Goal: Task Accomplishment & Management: Complete application form

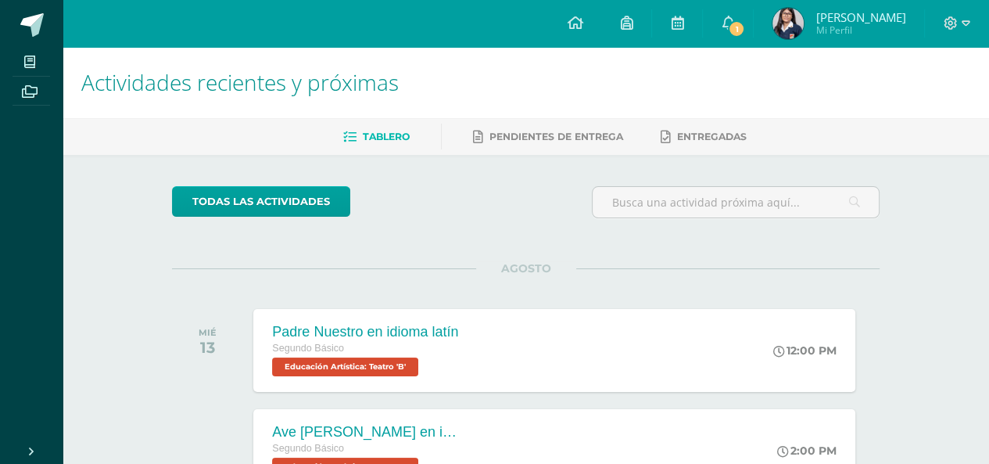
click at [732, 21] on icon at bounding box center [728, 23] width 13 height 14
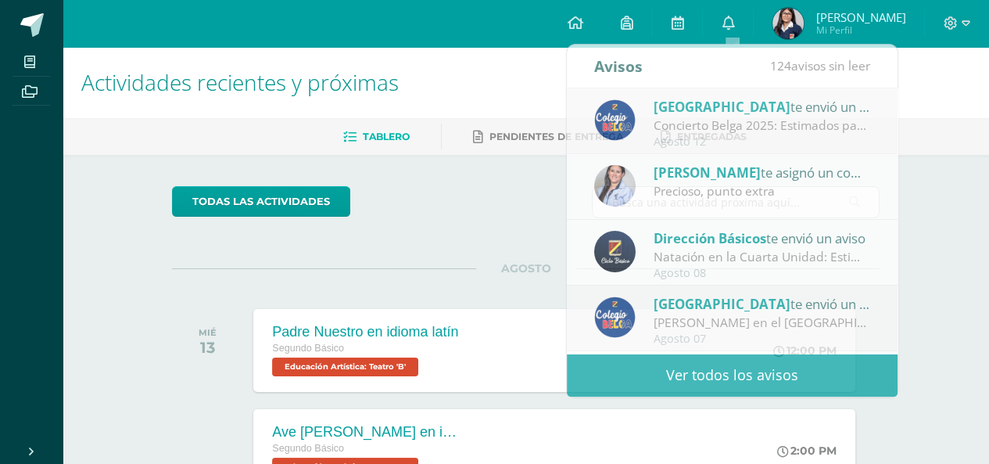
click at [513, 186] on div "todas las Actividades" at bounding box center [526, 208] width 720 height 45
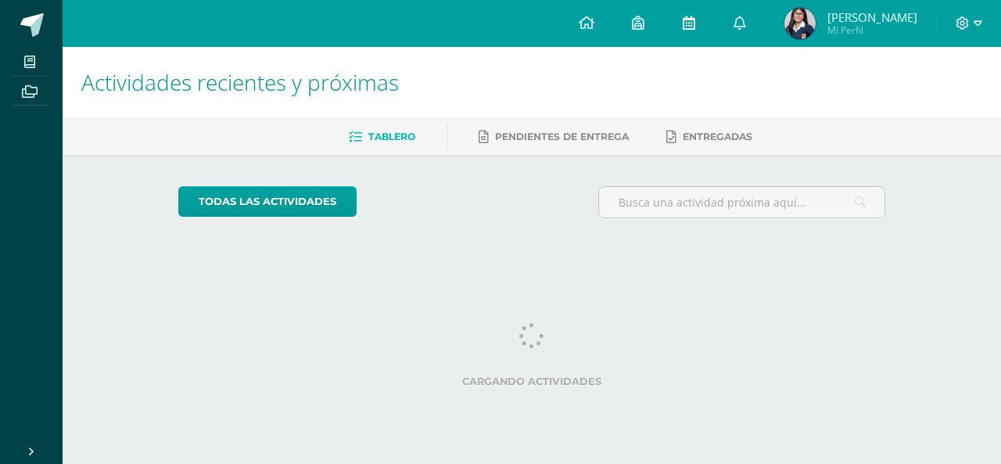
click at [695, 27] on icon at bounding box center [689, 23] width 13 height 14
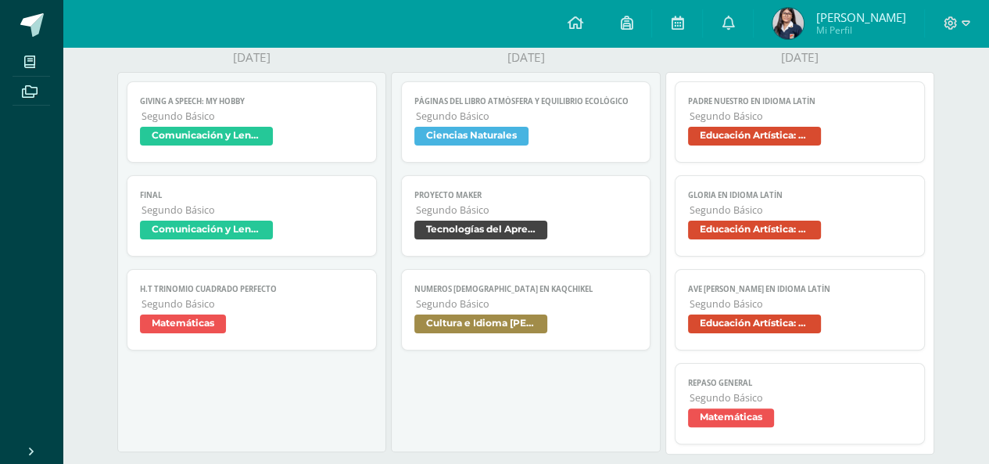
scroll to position [238, 0]
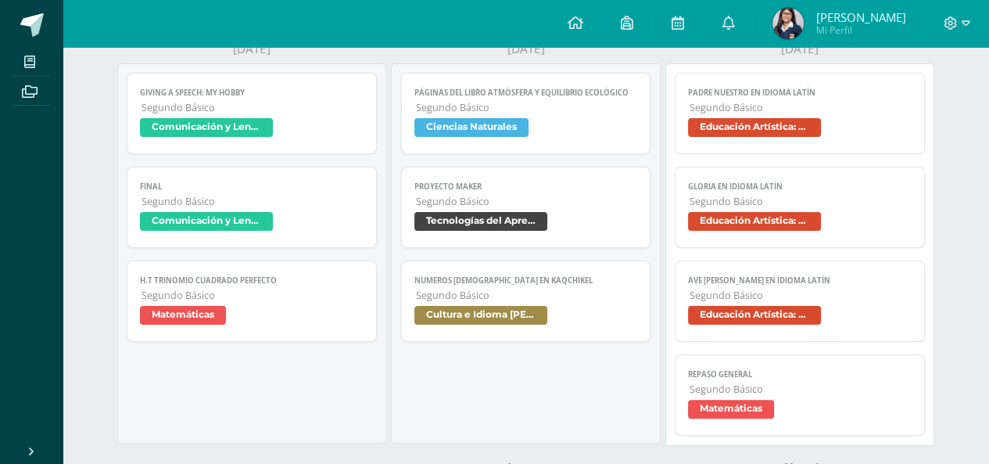
click at [555, 113] on span "Segundo Básico" at bounding box center [527, 107] width 222 height 13
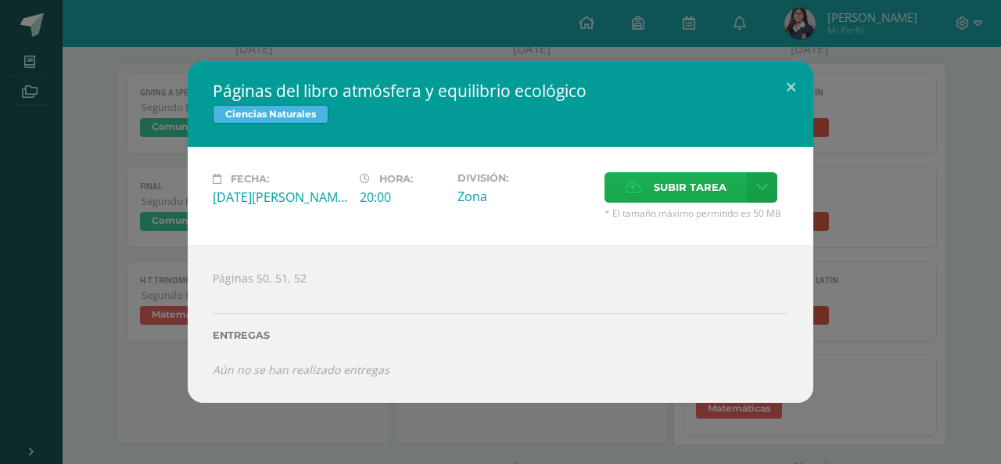
click at [665, 184] on span "Subir tarea" at bounding box center [690, 187] width 73 height 29
click at [0, 0] on input "Subir tarea" at bounding box center [0, 0] width 0 height 0
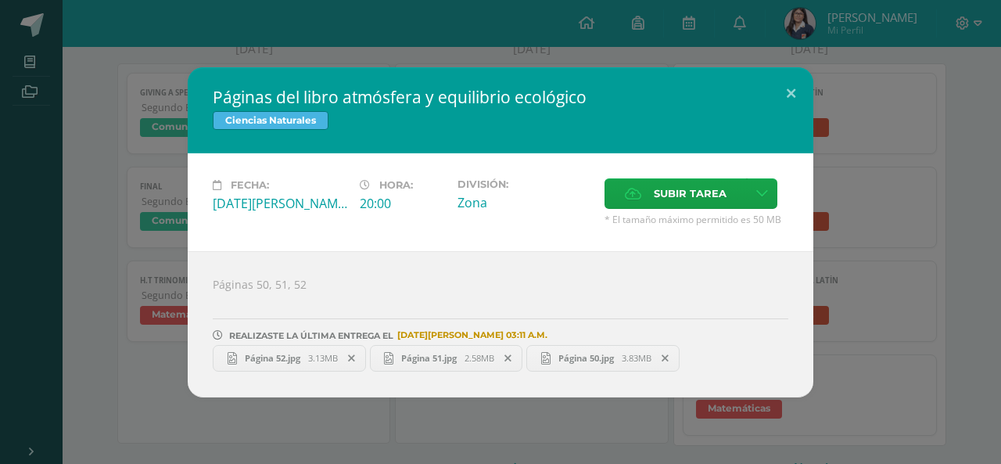
click at [930, 102] on div "Páginas del libro atmósfera y equilibrio ecológico Ciencias Naturales Fecha: Ma…" at bounding box center [500, 232] width 988 height 330
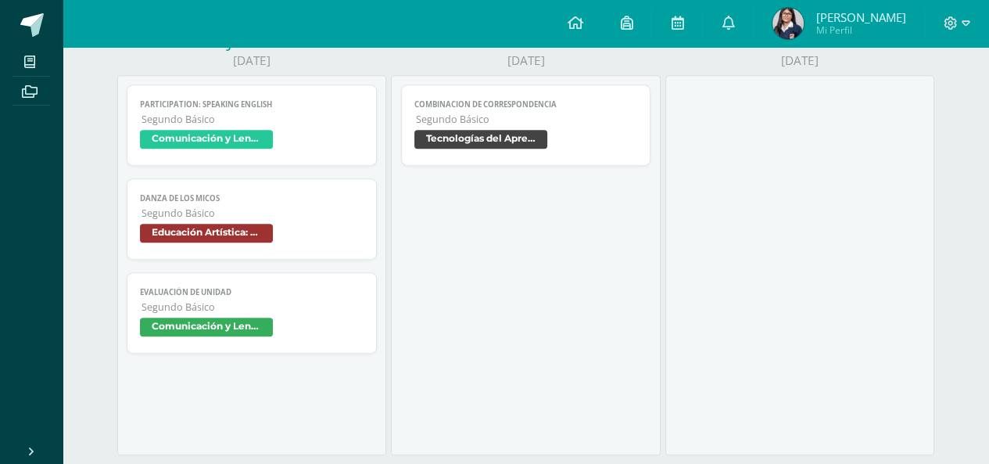
scroll to position [669, 0]
